Goal: Navigation & Orientation: Understand site structure

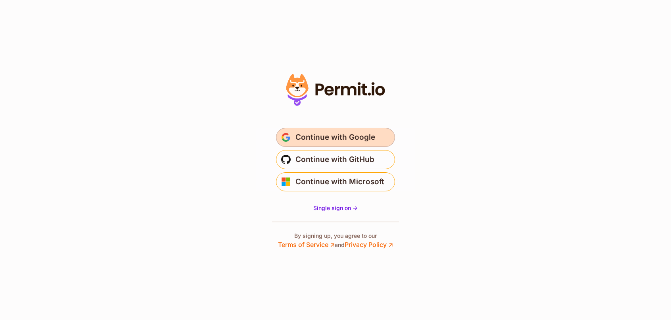
click at [307, 142] on span "Continue with Google" at bounding box center [335, 137] width 80 height 13
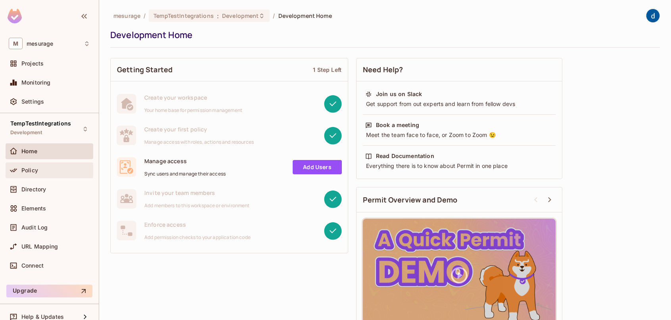
click at [36, 165] on div "Policy" at bounding box center [49, 170] width 81 height 10
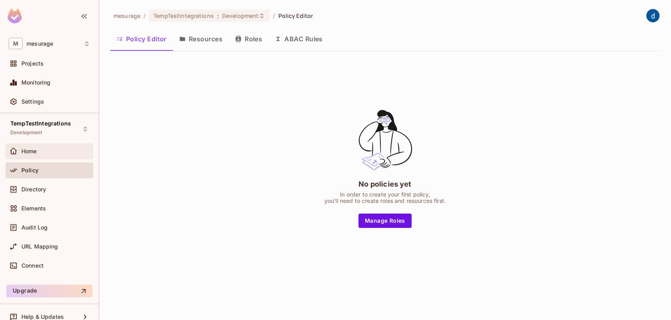
click at [53, 149] on div "Home" at bounding box center [55, 151] width 69 height 6
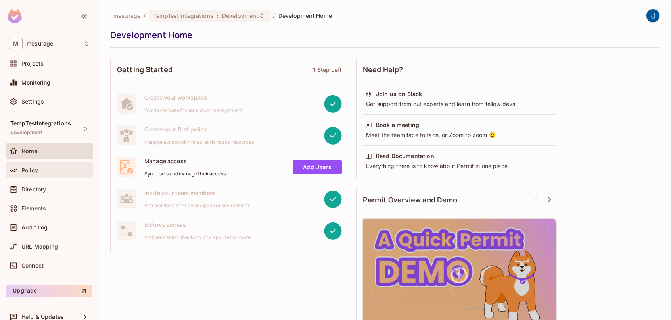
click at [39, 170] on div "Policy" at bounding box center [55, 170] width 69 height 6
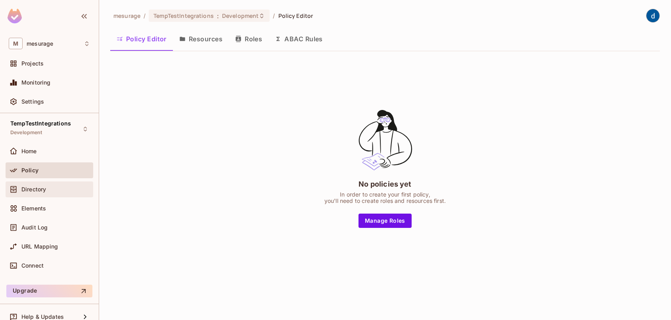
click at [41, 186] on span "Directory" at bounding box center [33, 189] width 25 height 6
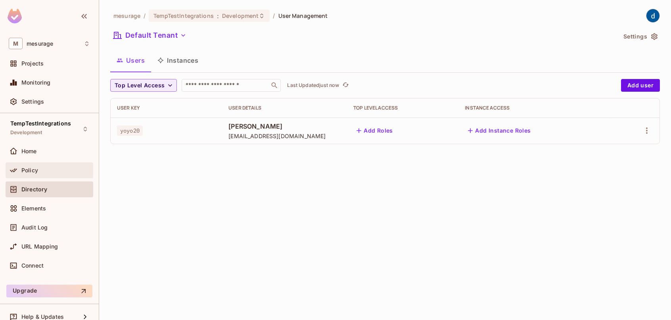
click at [45, 170] on div "Policy" at bounding box center [55, 170] width 69 height 6
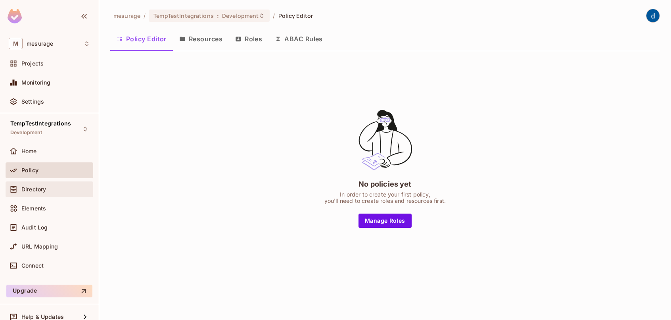
click at [44, 184] on div "Directory" at bounding box center [49, 189] width 81 height 10
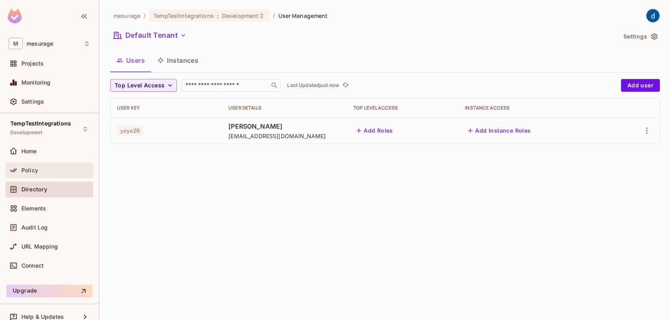
click at [47, 168] on div "Policy" at bounding box center [55, 170] width 69 height 6
